Goal: Download file/media

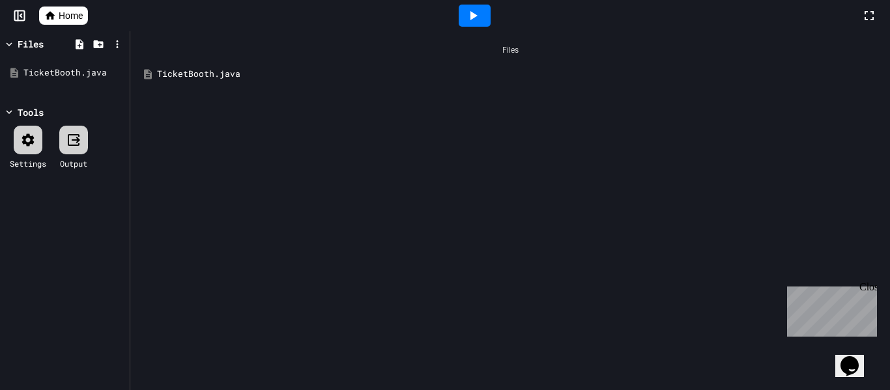
click at [218, 74] on div "TicketBooth.java" at bounding box center [519, 74] width 725 height 13
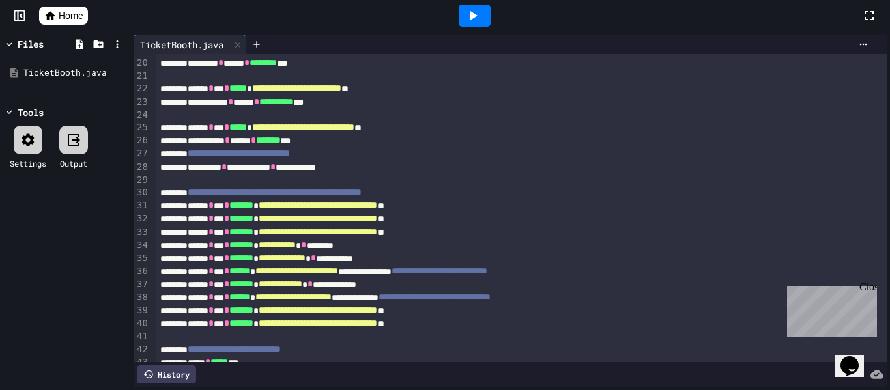
scroll to position [283, 0]
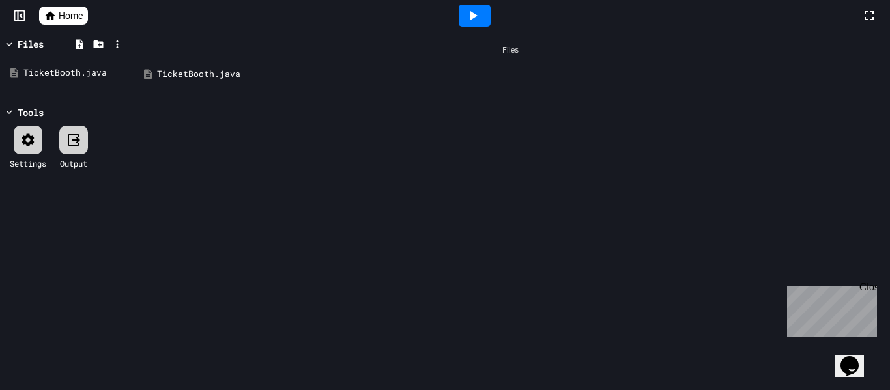
click at [197, 70] on div "TicketBooth.java" at bounding box center [519, 74] width 725 height 13
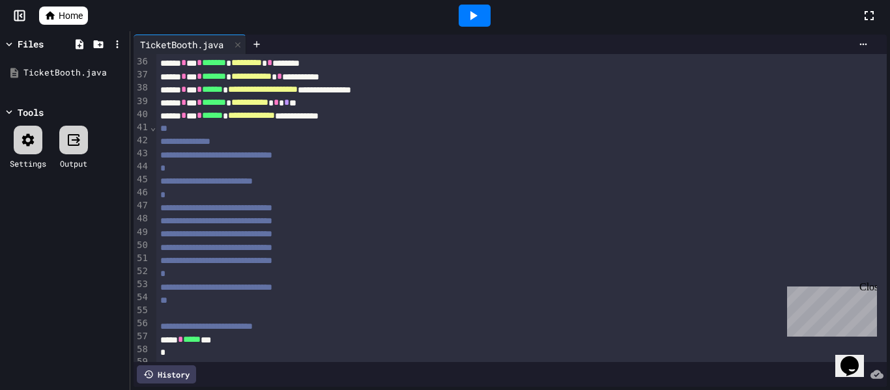
scroll to position [466, 0]
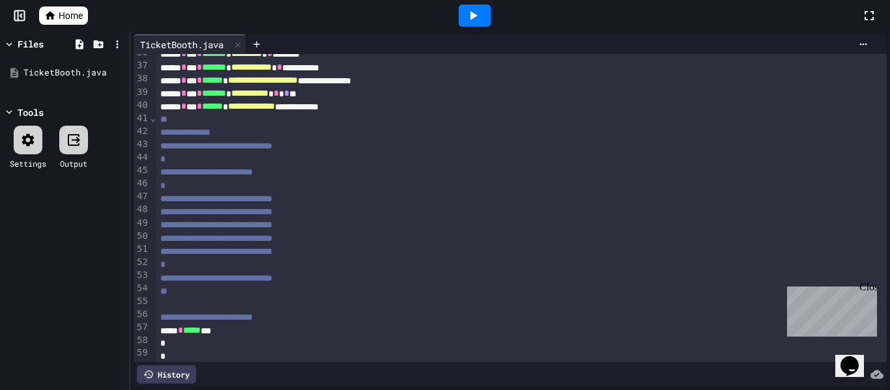
click at [460, 21] on div at bounding box center [474, 16] width 32 height 22
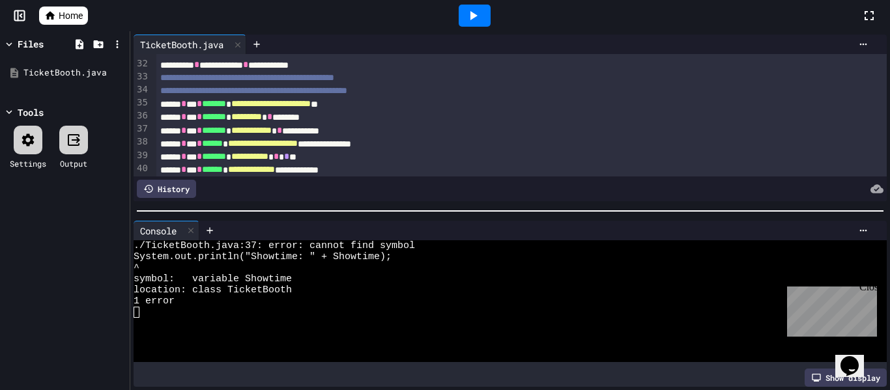
scroll to position [421, 0]
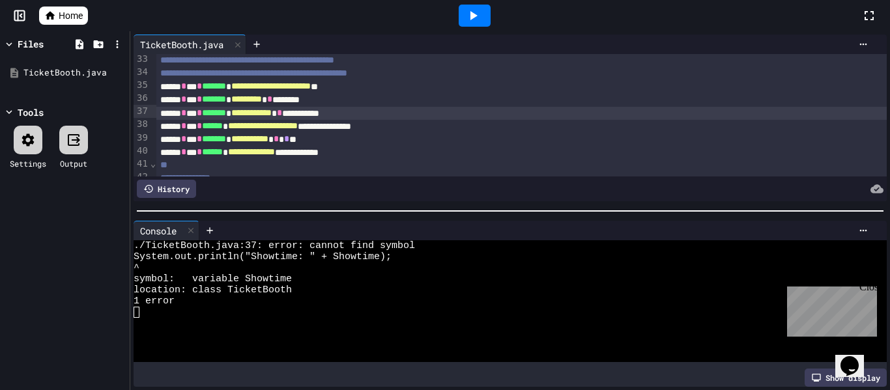
click at [341, 110] on div "**********" at bounding box center [521, 113] width 731 height 13
click at [483, 15] on div at bounding box center [474, 16] width 32 height 22
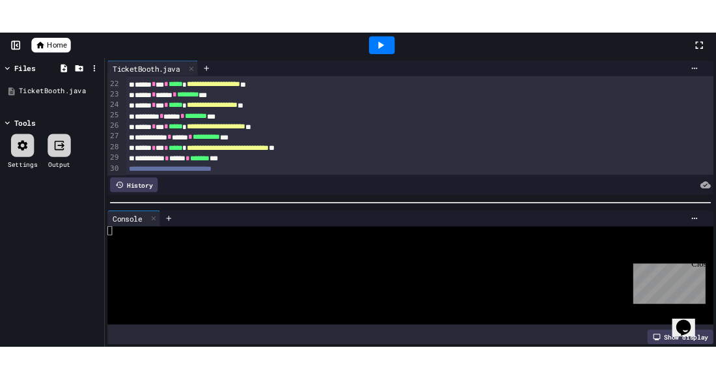
scroll to position [271, 0]
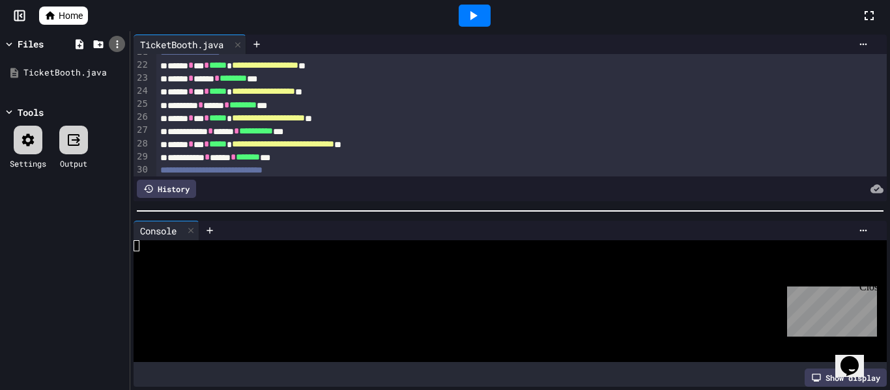
click at [117, 44] on icon at bounding box center [117, 44] width 12 height 12
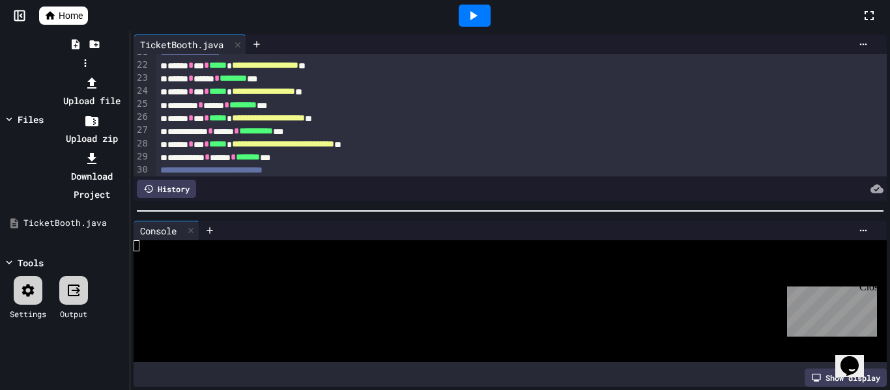
click at [126, 149] on li "Download Project" at bounding box center [92, 176] width 70 height 55
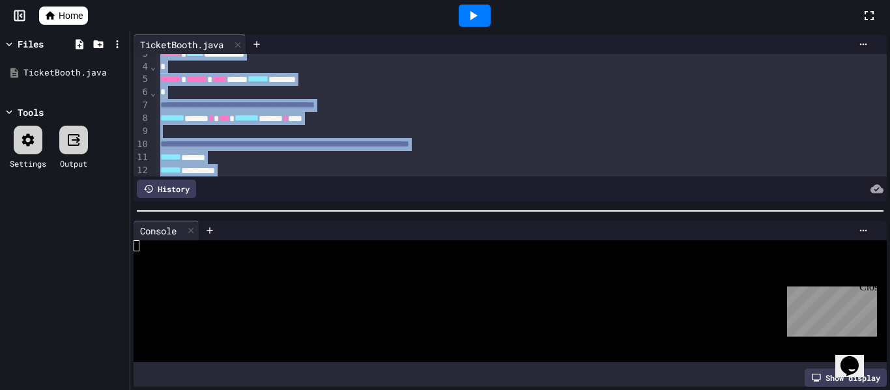
scroll to position [0, 0]
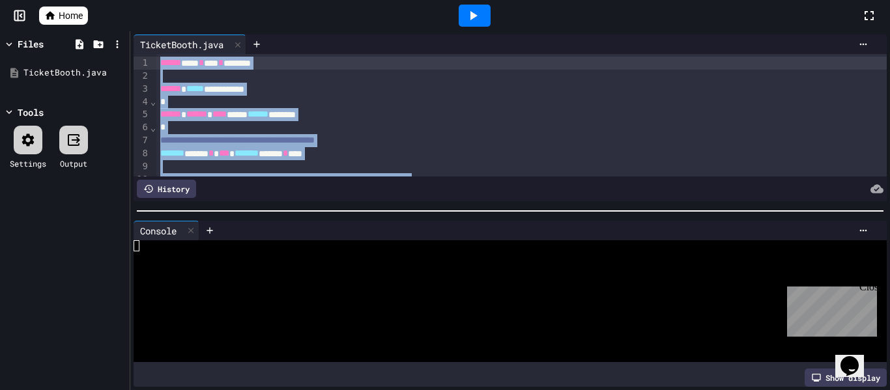
drag, startPoint x: 197, startPoint y: 168, endPoint x: 122, endPoint y: 55, distance: 135.3
click at [122, 55] on div "**********" at bounding box center [445, 210] width 890 height 359
